Goal: Download file/media

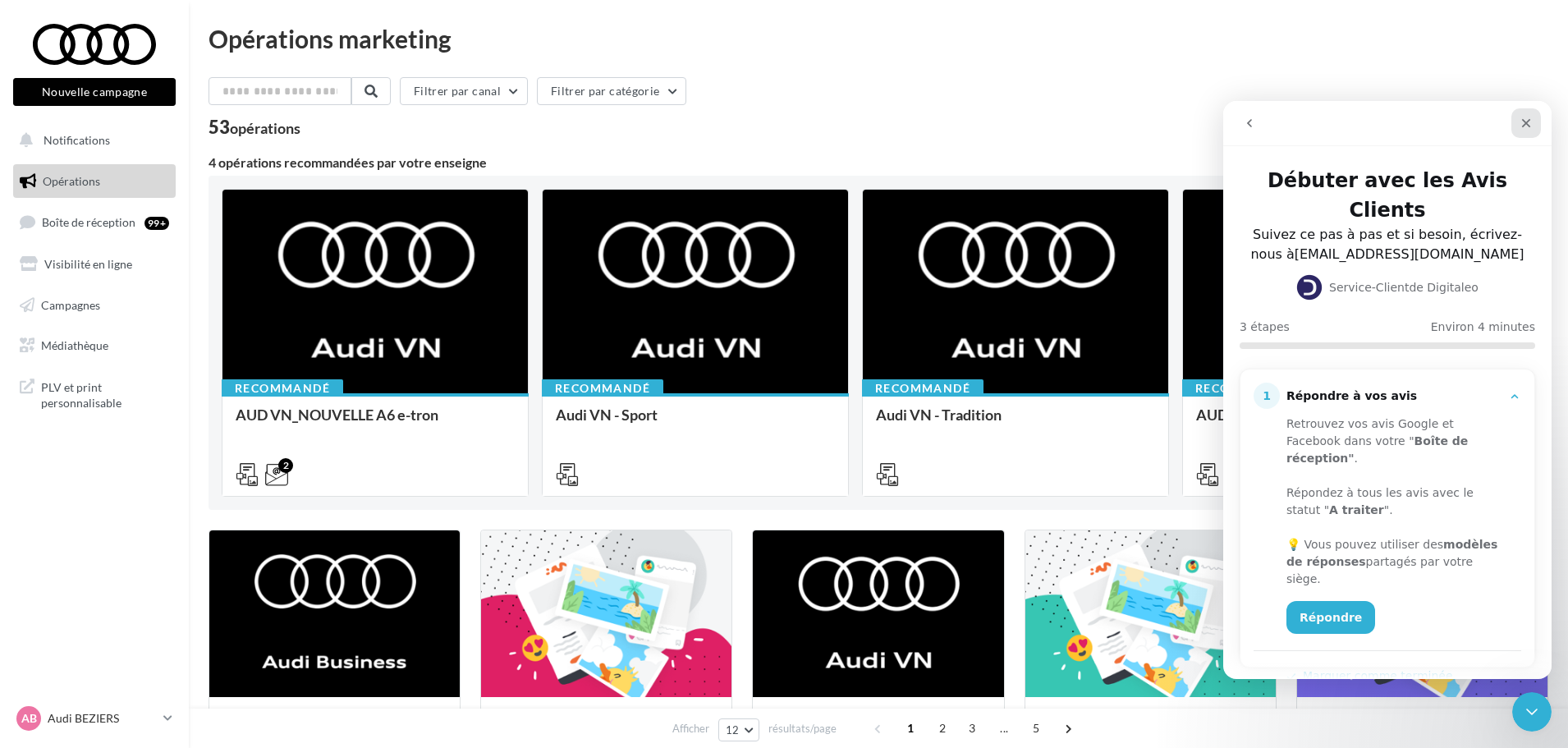
click at [1525, 119] on icon "Fermer" at bounding box center [1525, 123] width 14 height 14
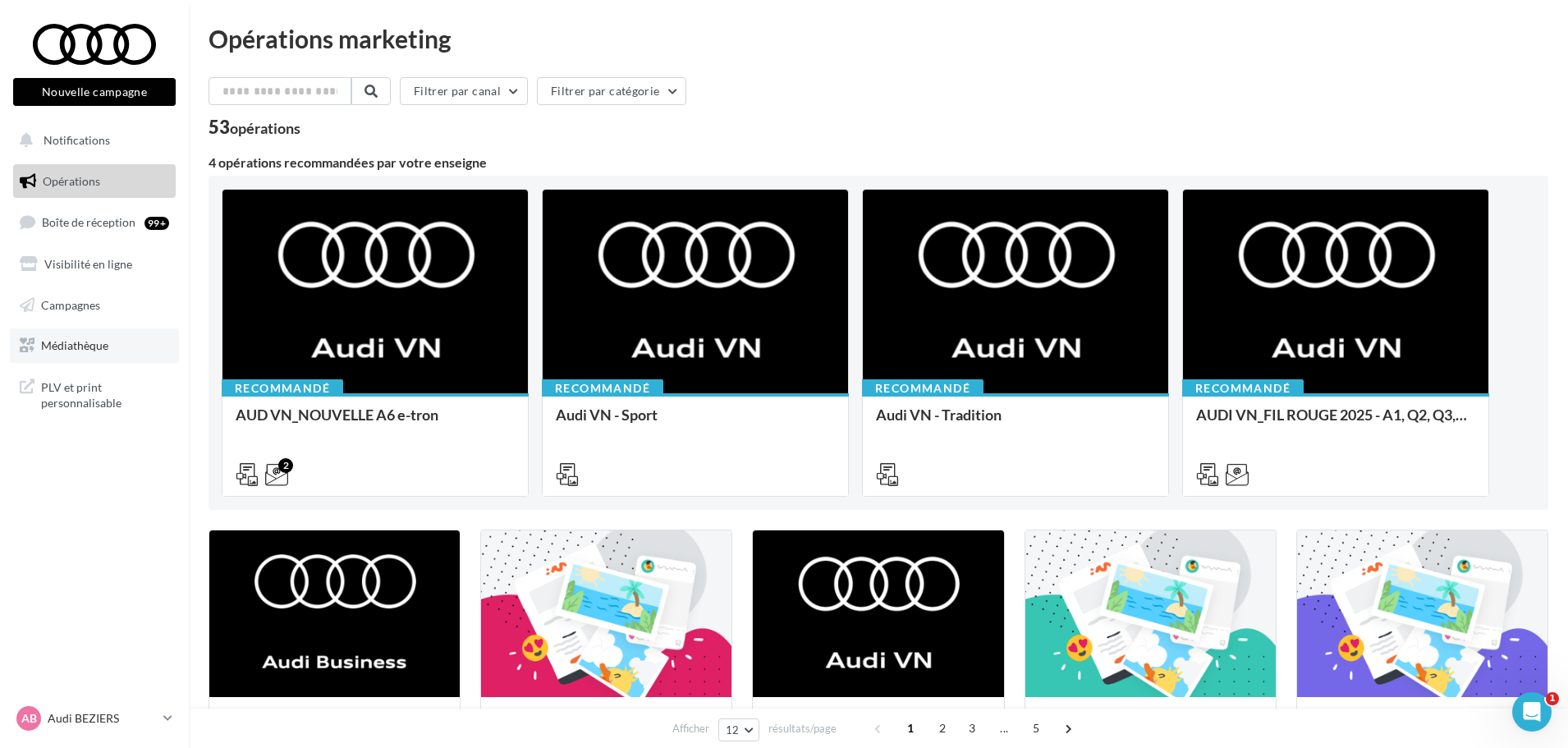
click at [92, 343] on span "Médiathèque" at bounding box center [74, 345] width 67 height 14
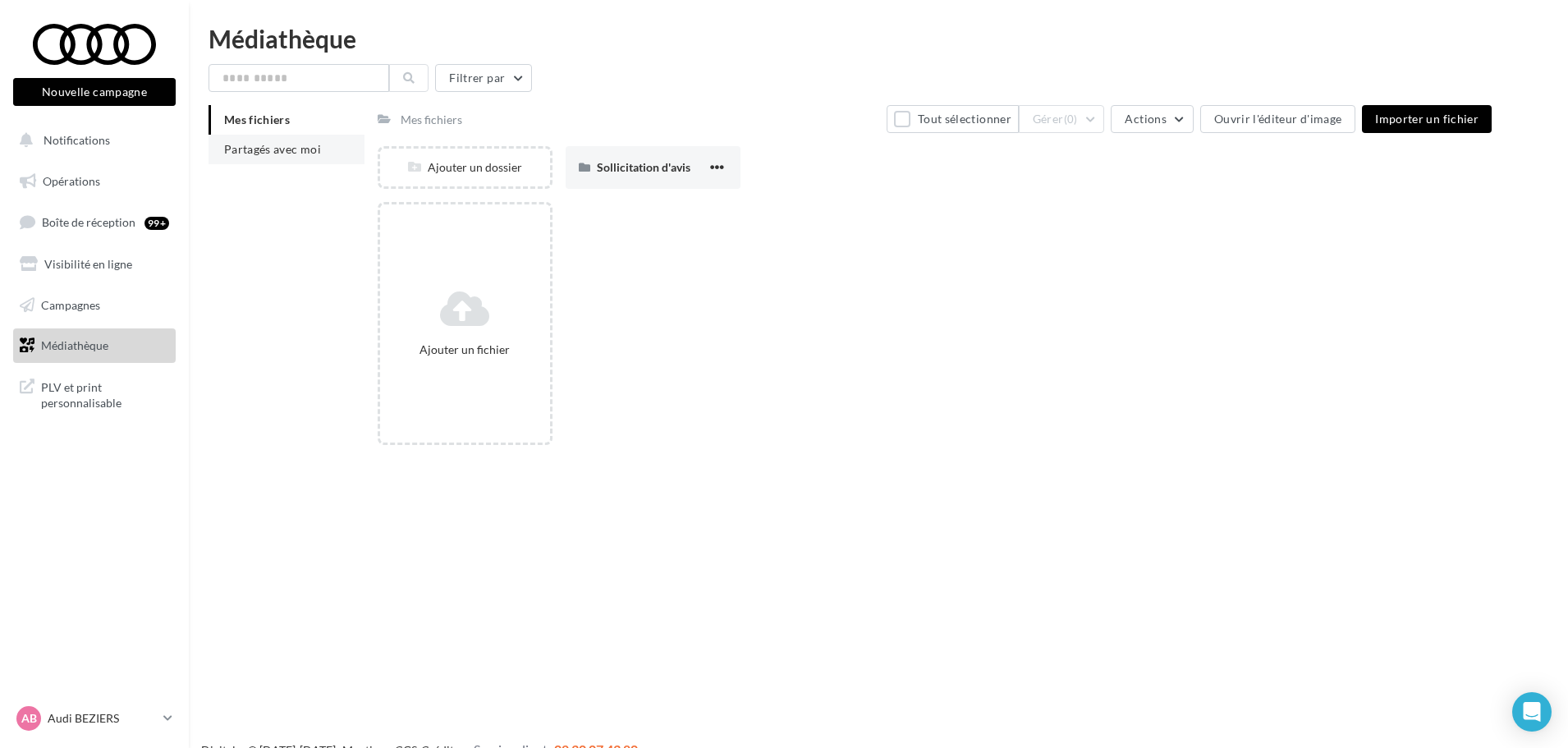
click at [270, 159] on li "Partagés avec moi" at bounding box center [287, 149] width 156 height 30
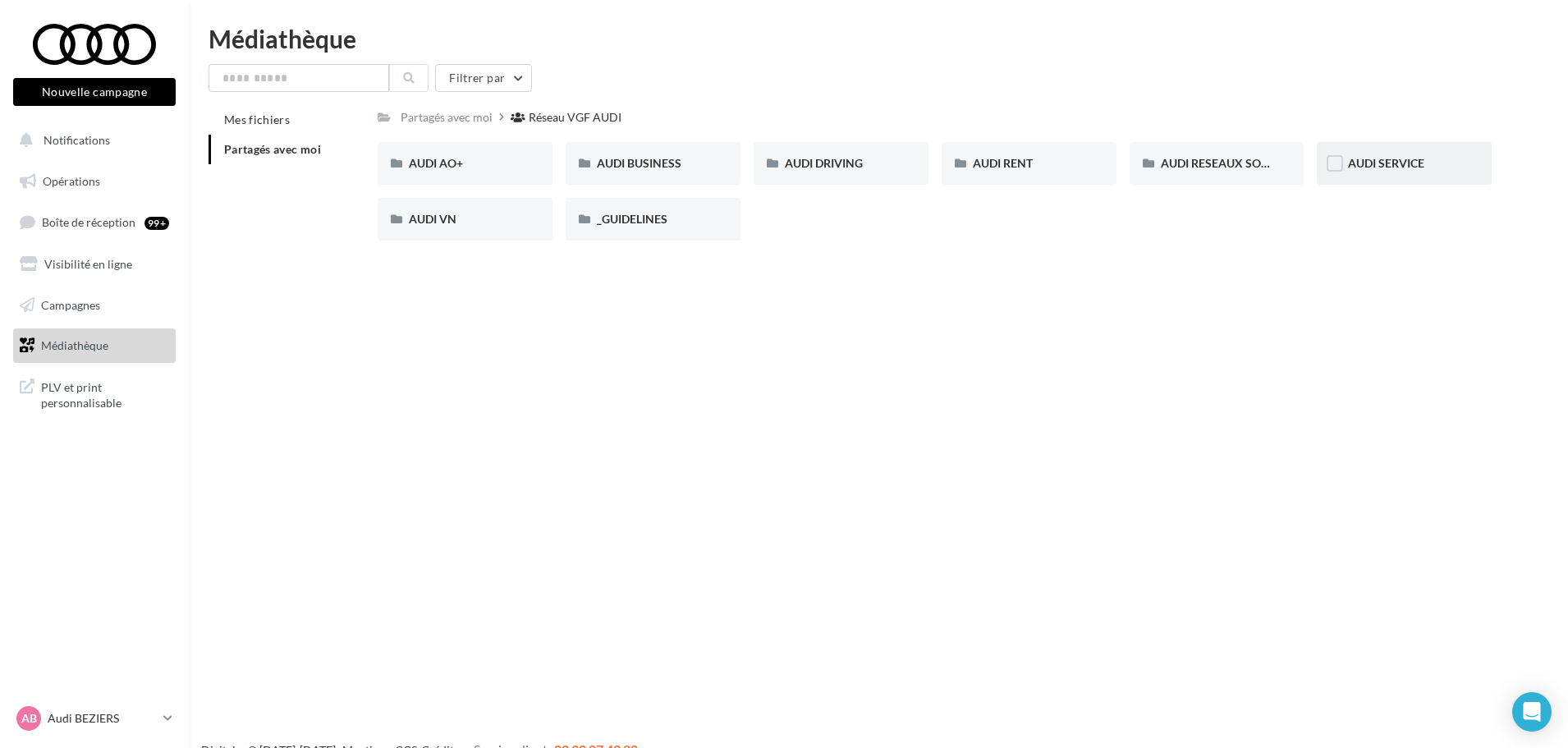
click at [1378, 171] on div "AUDI SERVICE" at bounding box center [1403, 164] width 112 height 16
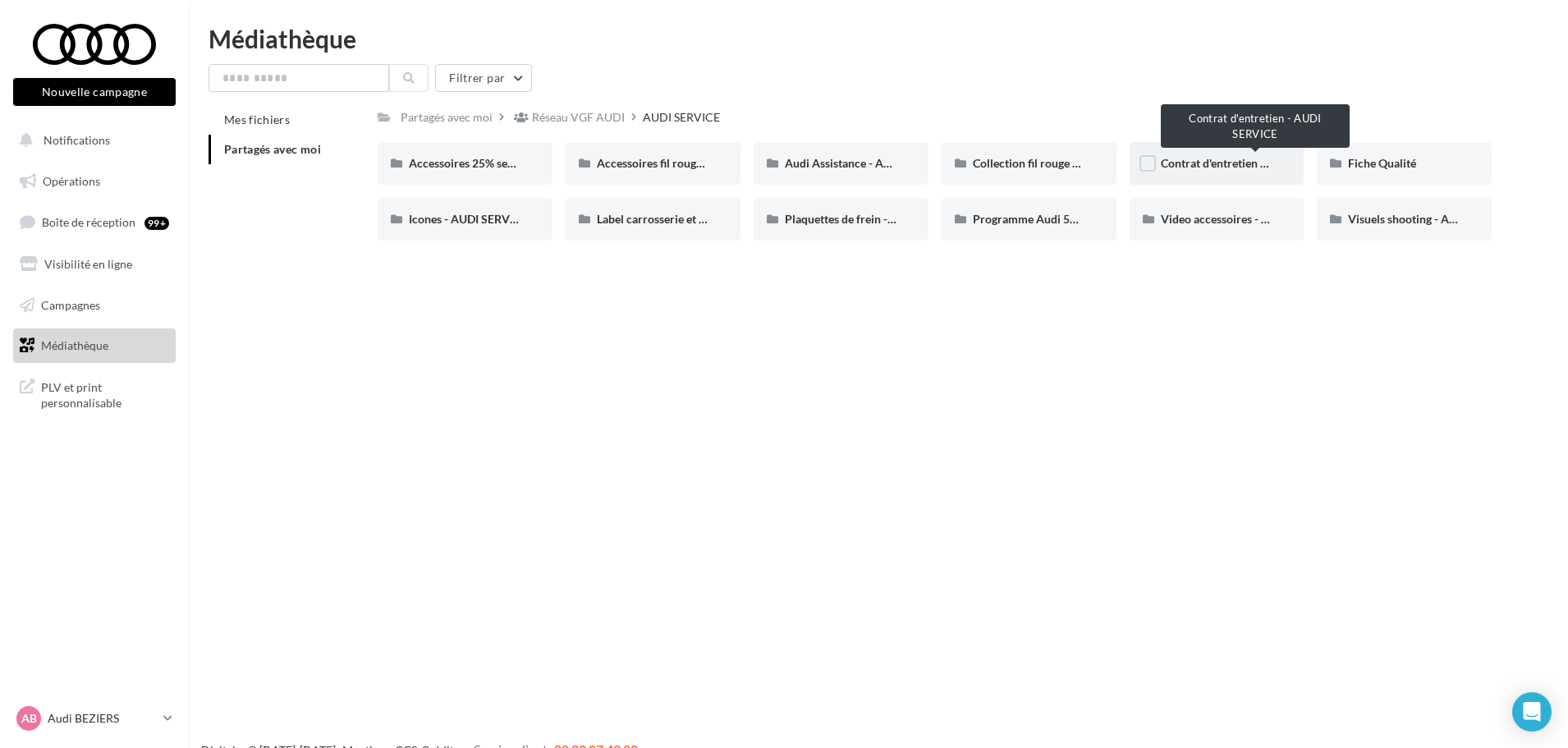
click at [1223, 157] on span "Contrat d'entretien - AUDI SERVICE" at bounding box center [1252, 162] width 183 height 14
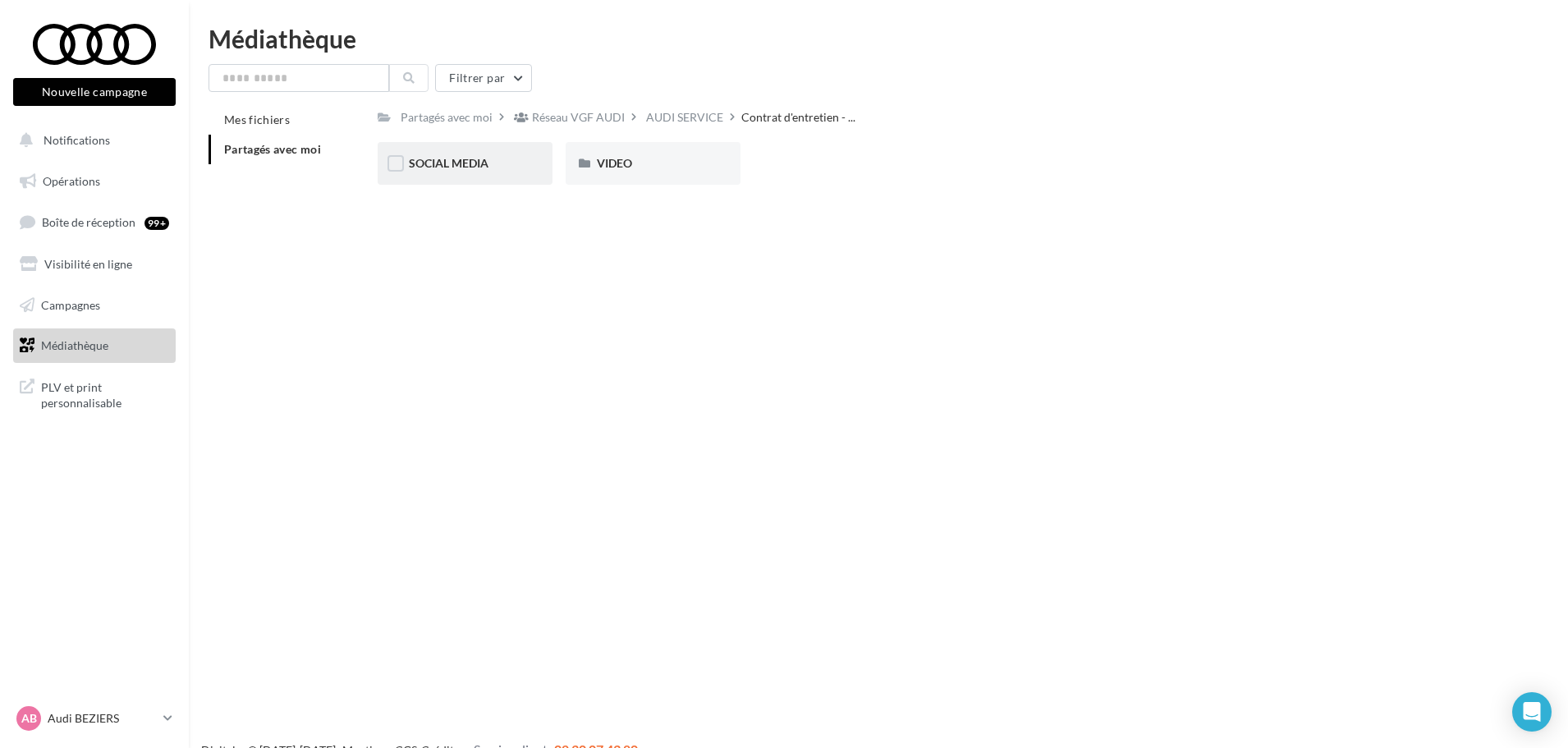
click at [453, 170] on span "SOCIAL MEDIA" at bounding box center [449, 162] width 80 height 14
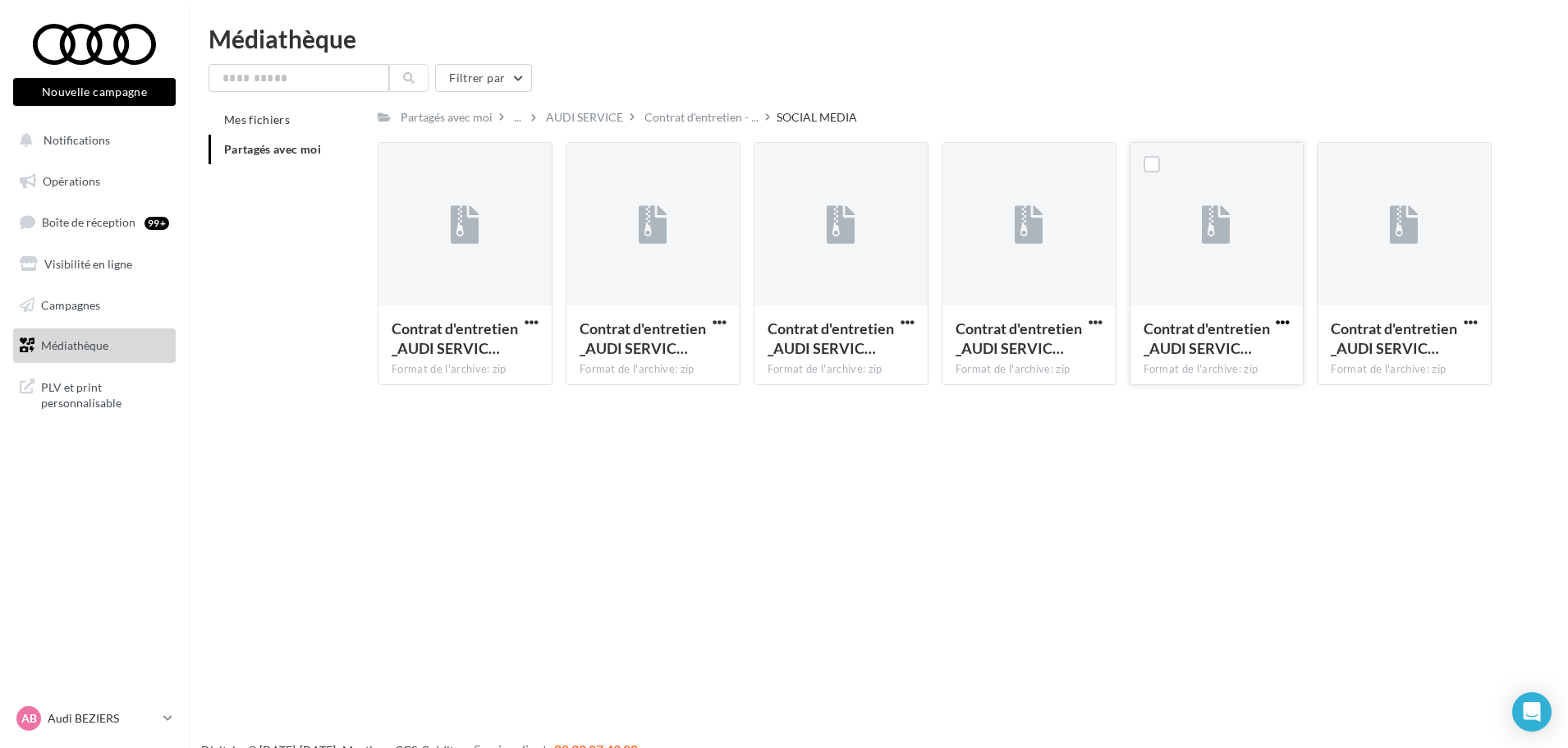
click at [1280, 319] on span "button" at bounding box center [1282, 322] width 14 height 14
click at [1263, 347] on button "Télécharger" at bounding box center [1211, 355] width 165 height 43
click at [1476, 326] on span "button" at bounding box center [1469, 322] width 14 height 14
click at [1459, 359] on button "Télécharger" at bounding box center [1399, 355] width 165 height 43
click at [1047, 466] on div "Nouvelle campagne Nouvelle campagne Notifications Opérations Boîte de réception…" at bounding box center [784, 400] width 1568 height 748
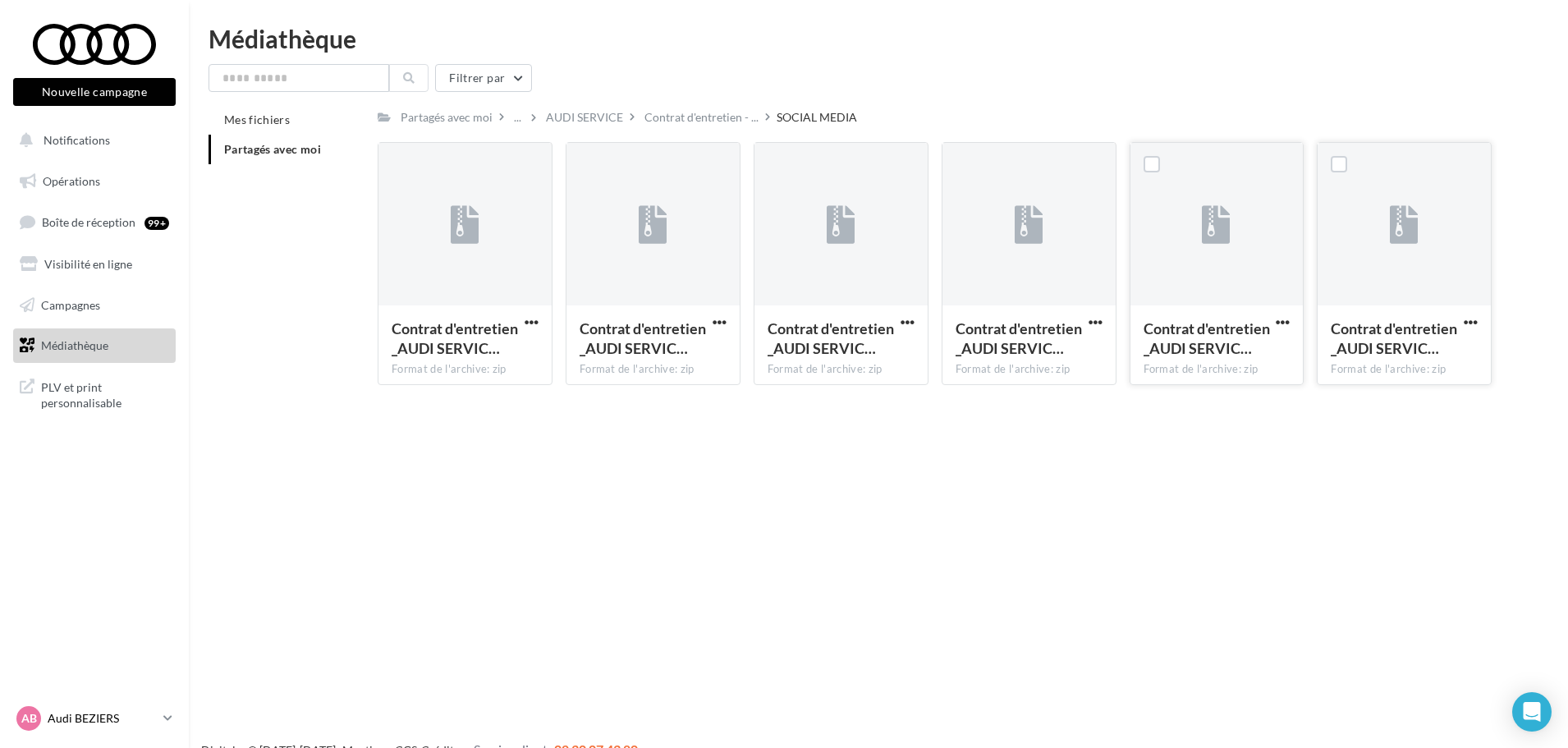
click at [119, 716] on p "Audi BEZIERS" at bounding box center [102, 718] width 109 height 16
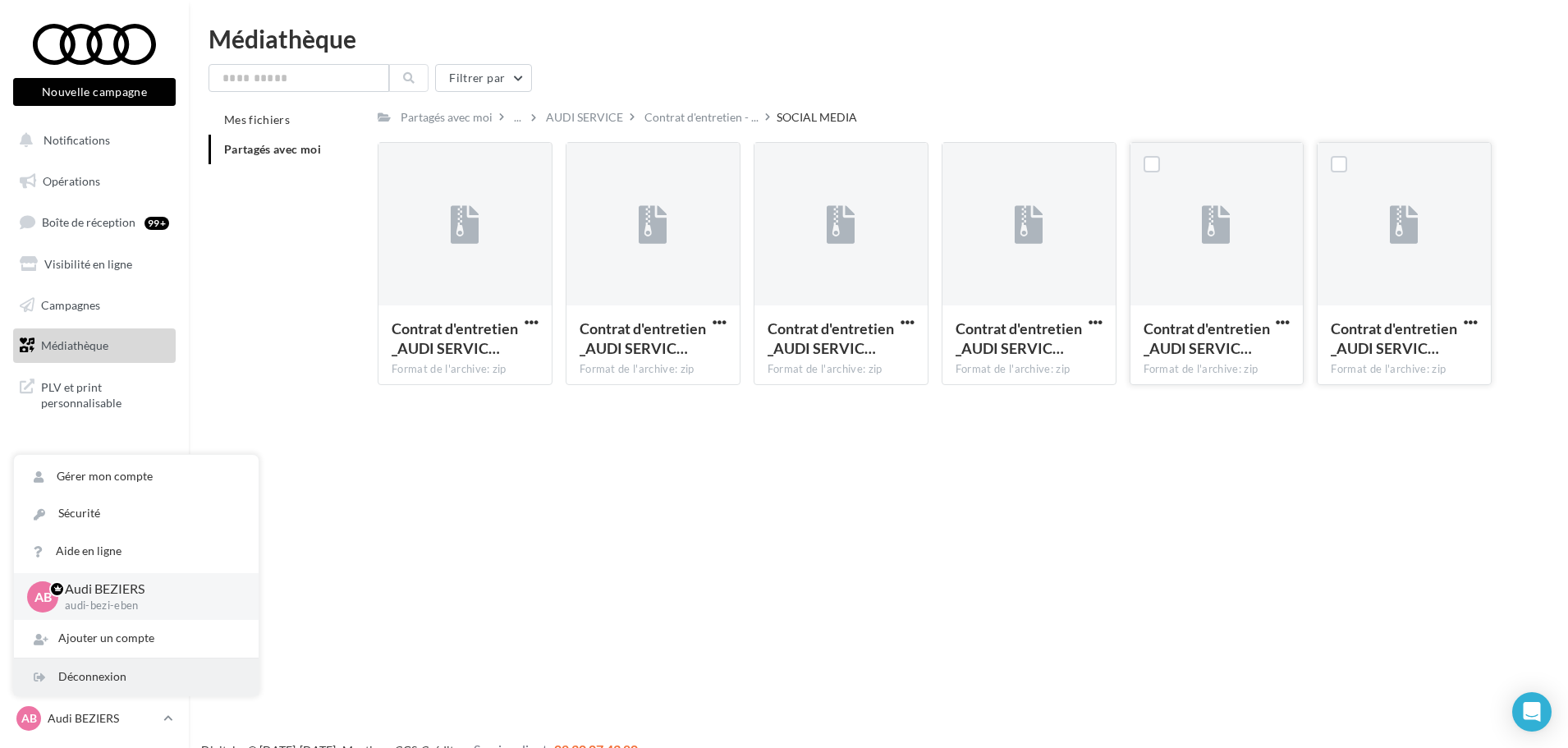
click at [96, 668] on div "Déconnexion" at bounding box center [136, 677] width 244 height 37
